Goal: Transaction & Acquisition: Purchase product/service

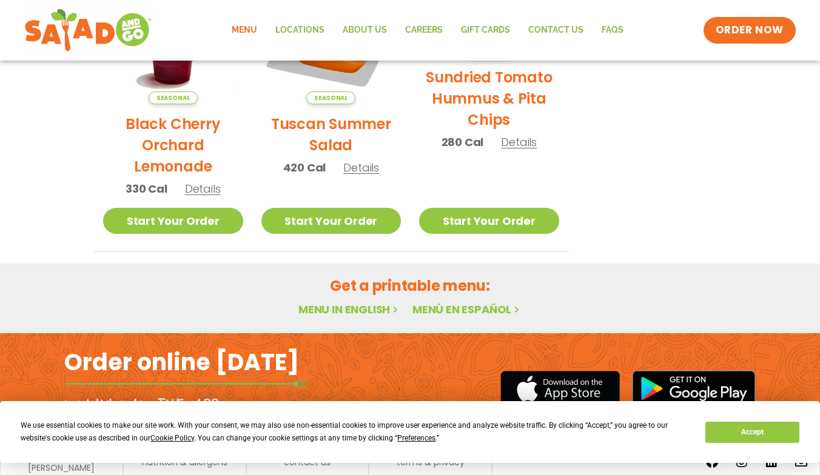
scroll to position [727, 0]
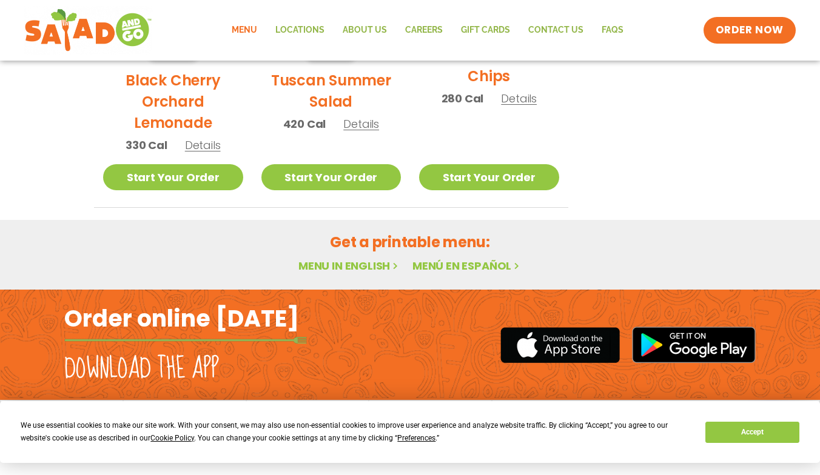
click at [349, 266] on link "Menu in English" at bounding box center [349, 265] width 102 height 15
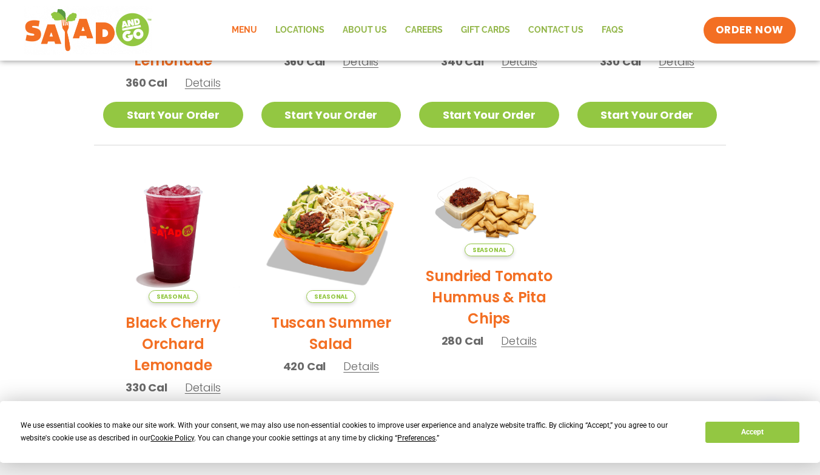
scroll to position [727, 0]
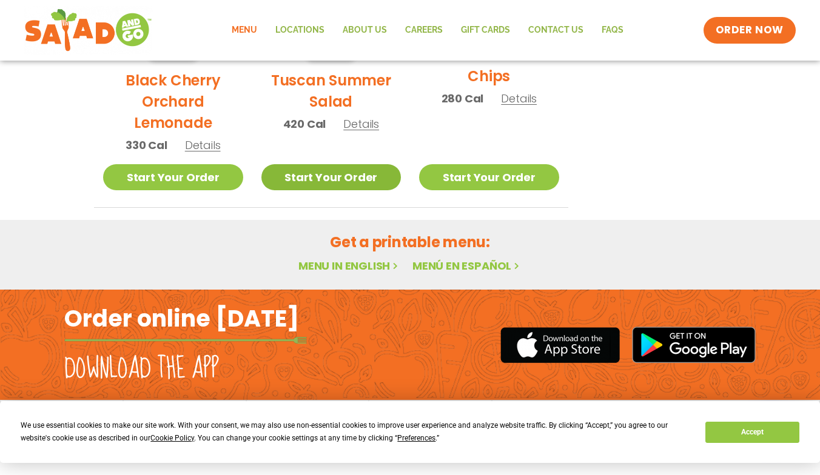
click at [306, 176] on link "Start Your Order" at bounding box center [331, 177] width 140 height 26
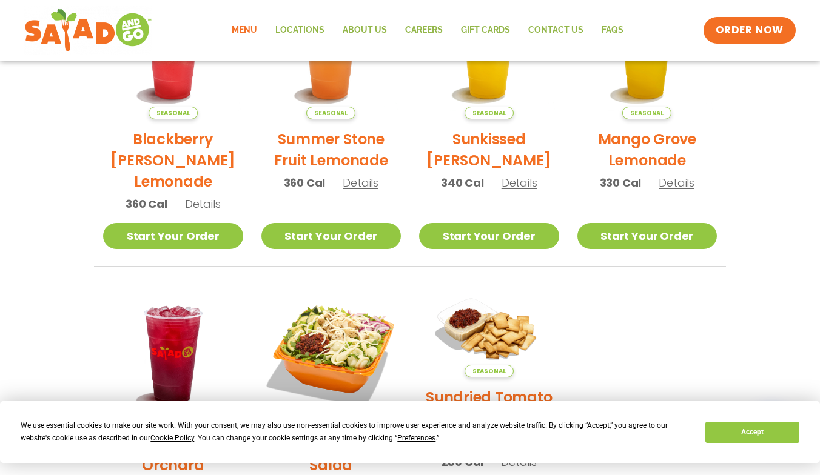
scroll to position [0, 0]
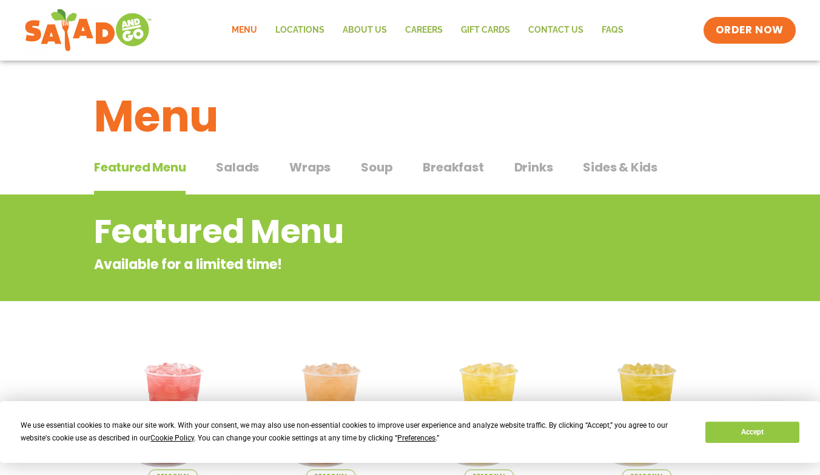
click at [245, 162] on span "Salads" at bounding box center [237, 167] width 43 height 18
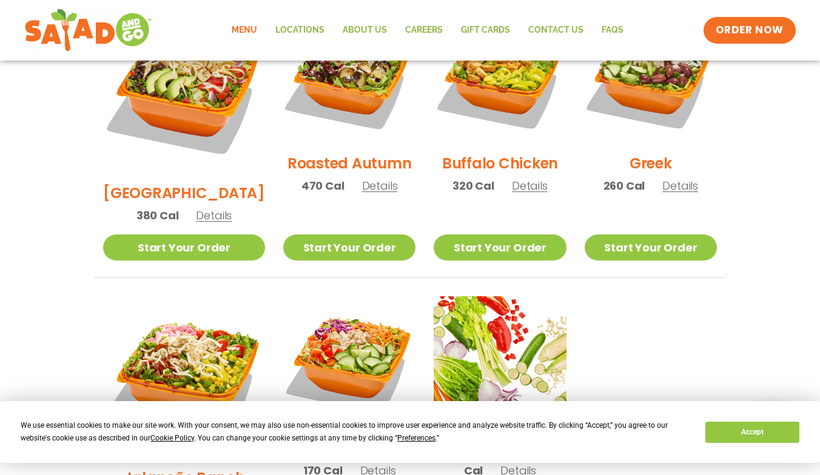
scroll to position [546, 0]
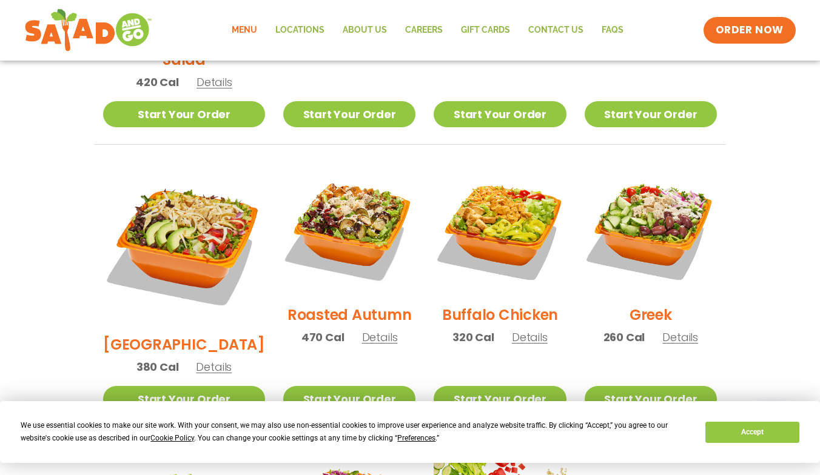
click at [330, 304] on h2 "Roasted Autumn" at bounding box center [349, 314] width 124 height 21
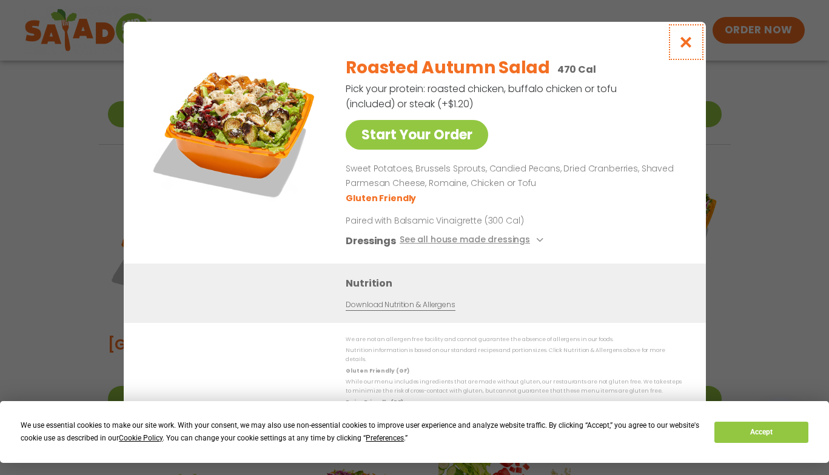
click at [684, 44] on icon "Close modal" at bounding box center [685, 42] width 15 height 13
